Goal: Task Accomplishment & Management: Manage account settings

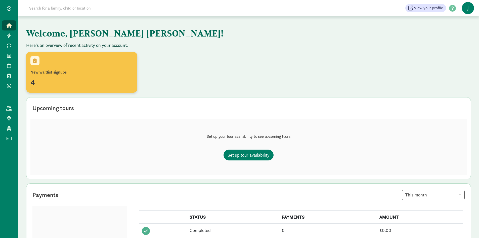
click at [36, 77] on div "4" at bounding box center [81, 82] width 103 height 12
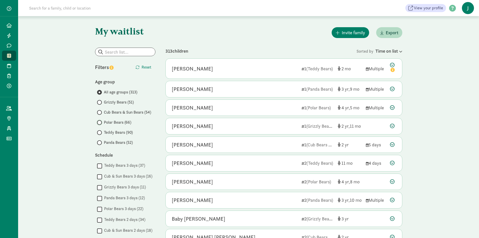
click at [98, 121] on input "Polar Bears (66)" at bounding box center [98, 122] width 3 height 3
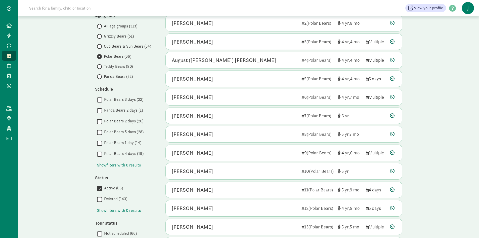
scroll to position [75, 0]
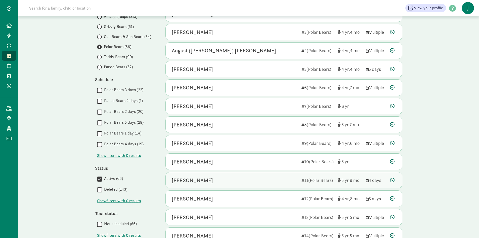
click at [325, 178] on span "(Polar Bears)" at bounding box center [320, 180] width 25 height 6
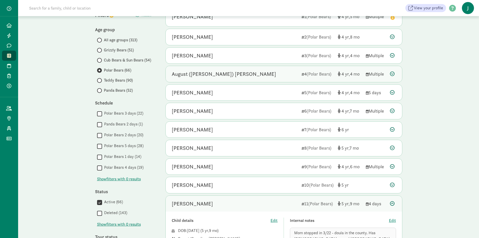
scroll to position [0, 0]
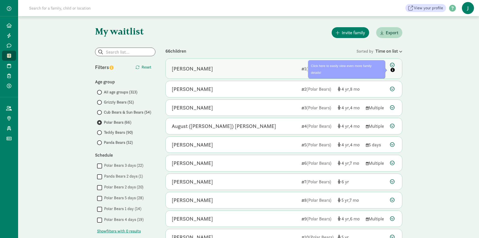
click at [379, 69] on p "Click here to easily view even more family details!" at bounding box center [346, 68] width 71 height 13
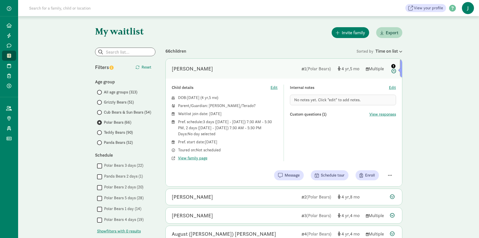
click at [394, 65] on icon "info" at bounding box center [393, 66] width 4 height 4
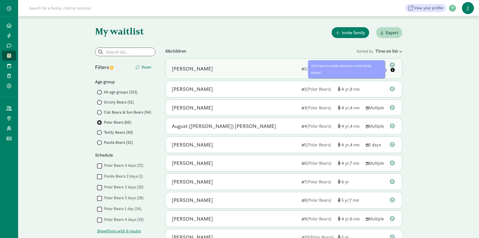
click at [394, 65] on icon at bounding box center [393, 68] width 6 height 11
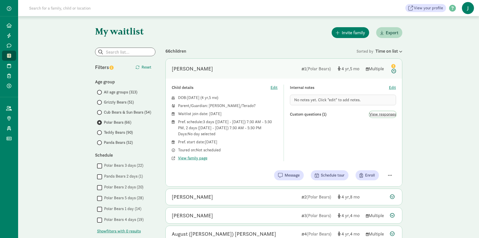
click at [379, 112] on span "View responses" at bounding box center [382, 114] width 27 height 6
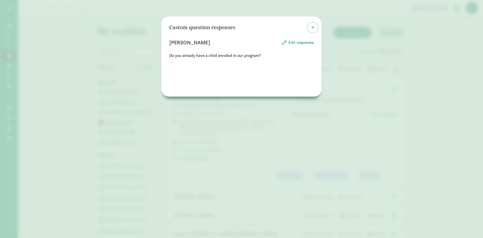
click at [313, 27] on span at bounding box center [312, 27] width 3 height 4
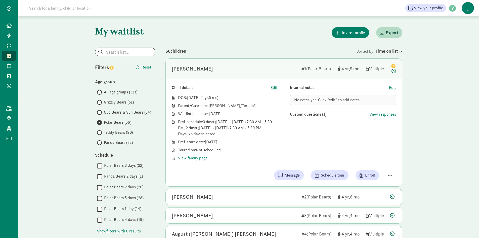
click at [99, 92] on input "All age groups (313)" at bounding box center [98, 92] width 3 height 3
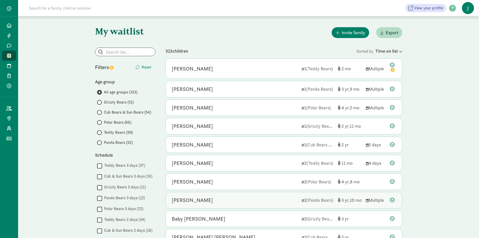
click at [371, 198] on div "Multiple" at bounding box center [376, 199] width 20 height 7
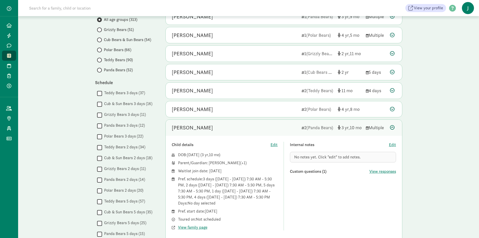
scroll to position [75, 0]
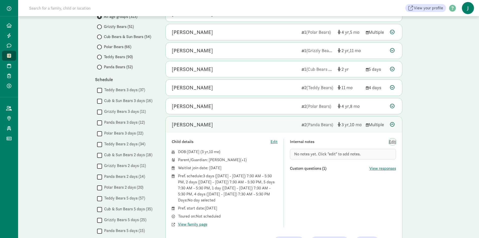
click at [391, 140] on span "Edit" at bounding box center [392, 142] width 7 height 6
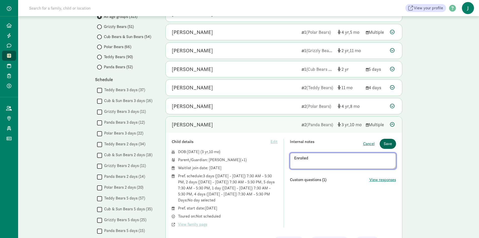
type textarea "Enrolled"
click at [387, 140] on button "Save" at bounding box center [388, 144] width 16 height 10
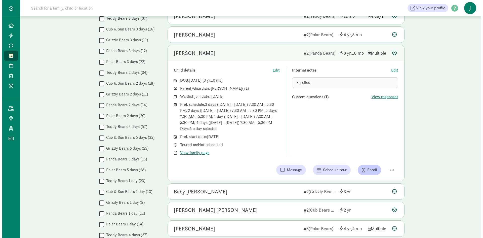
scroll to position [151, 0]
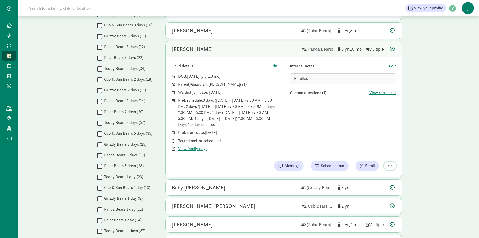
click at [389, 165] on span "button" at bounding box center [390, 165] width 4 height 5
click at [373, 152] on div "Remove from list" at bounding box center [372, 153] width 39 height 6
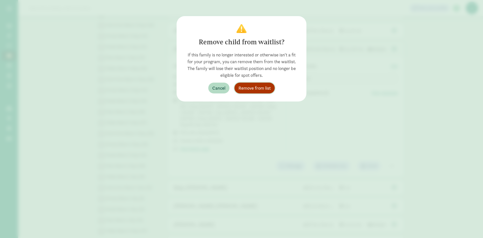
click at [252, 87] on span "Remove from list" at bounding box center [254, 88] width 32 height 7
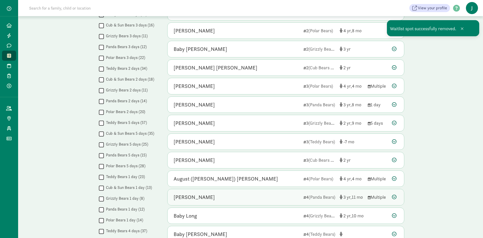
click at [201, 195] on div "[PERSON_NAME]" at bounding box center [194, 197] width 41 height 8
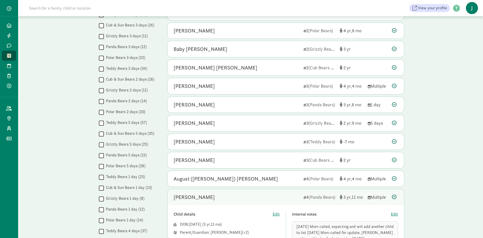
click at [439, 182] on div "My waitlist Invite family Export Show filters Filters Reset Age group All age g…" at bounding box center [250, 136] width 465 height 543
click at [48, 102] on div "My waitlist Invite family Export Show filters Filters Reset Age group All age g…" at bounding box center [250, 136] width 465 height 543
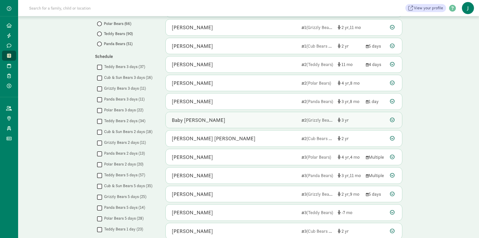
scroll to position [101, 0]
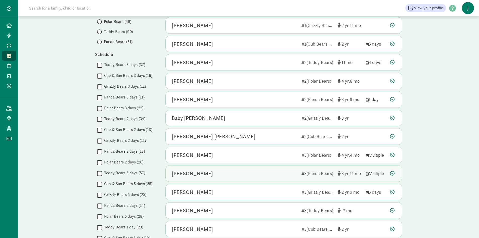
click at [212, 173] on div "[PERSON_NAME]" at bounding box center [192, 173] width 41 height 8
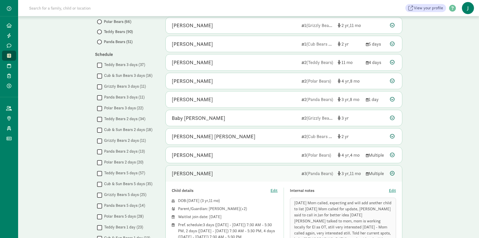
click at [427, 104] on div "My waitlist Invite family Export Show filters Filters Reset Age group All age g…" at bounding box center [248, 193] width 461 height 556
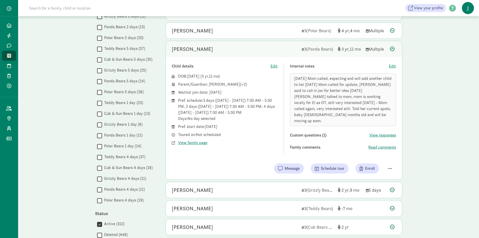
scroll to position [226, 0]
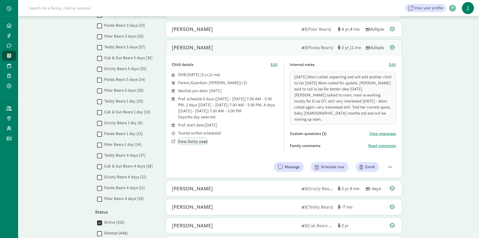
click at [189, 141] on span "View family page" at bounding box center [192, 141] width 29 height 6
click at [187, 138] on span "View family page" at bounding box center [192, 141] width 29 height 6
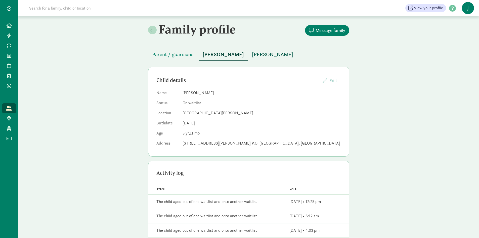
click at [265, 53] on span "[PERSON_NAME]" at bounding box center [272, 54] width 41 height 8
click at [170, 55] on span "Parent / guardians" at bounding box center [172, 54] width 41 height 8
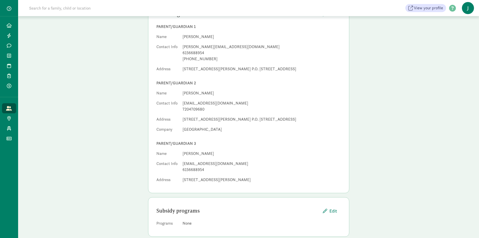
scroll to position [75, 0]
